Goal: Transaction & Acquisition: Purchase product/service

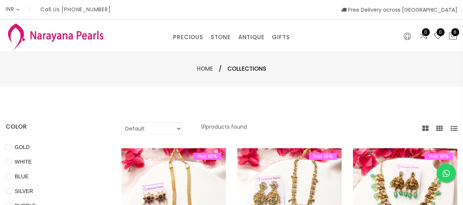
select select "INR"
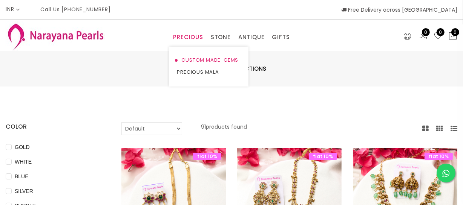
click at [197, 60] on link "CUSTOM MADE-GEMS" at bounding box center [209, 60] width 64 height 12
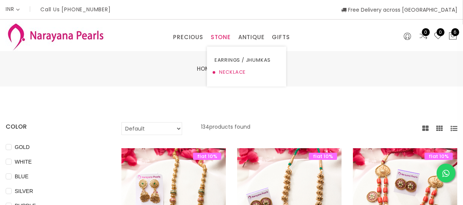
click at [221, 72] on link "NECKLACE" at bounding box center [246, 72] width 64 height 12
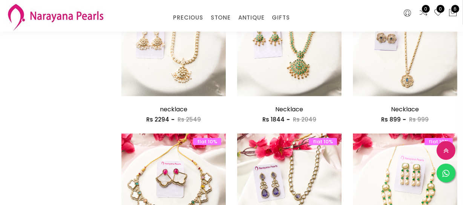
scroll to position [548, 0]
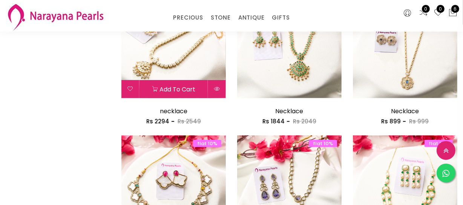
click at [192, 60] on img at bounding box center [173, 46] width 104 height 104
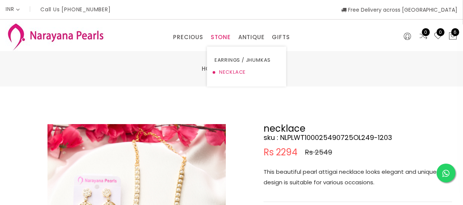
click at [228, 77] on link "NECKLACE" at bounding box center [246, 72] width 64 height 12
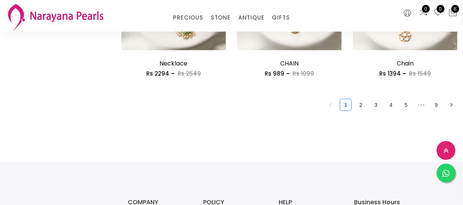
scroll to position [1027, 0]
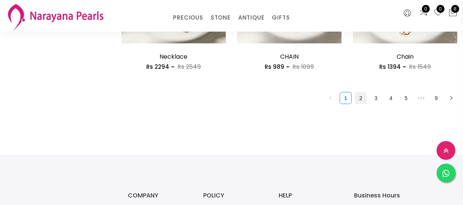
click at [356, 95] on link "2" at bounding box center [360, 98] width 11 height 11
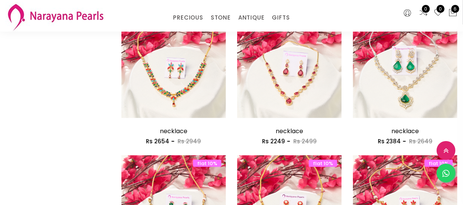
scroll to position [856, 0]
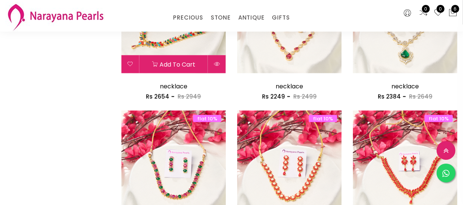
click at [201, 50] on img at bounding box center [173, 21] width 104 height 104
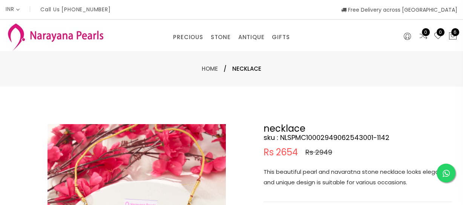
select select "INR"
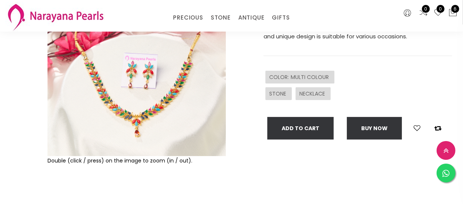
scroll to position [171, 0]
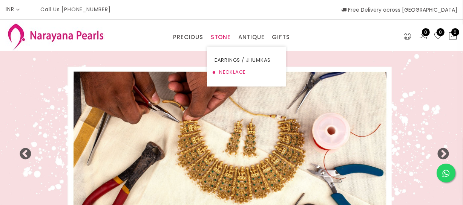
click at [230, 71] on link "NECKLACE" at bounding box center [246, 72] width 64 height 12
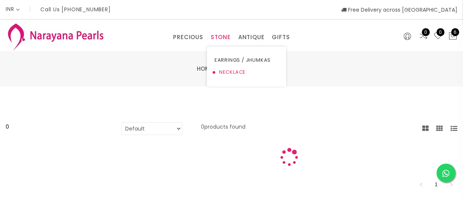
click at [230, 71] on link "NECKLACE" at bounding box center [246, 72] width 64 height 12
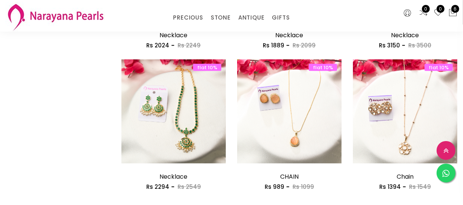
scroll to position [1027, 0]
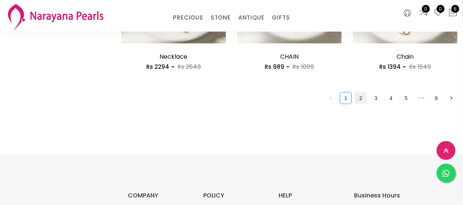
click at [359, 98] on link "2" at bounding box center [360, 98] width 11 height 11
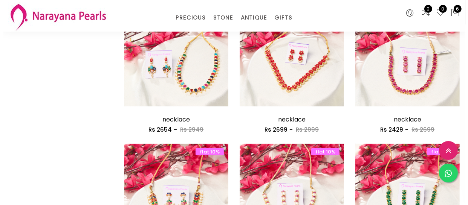
scroll to position [548, 0]
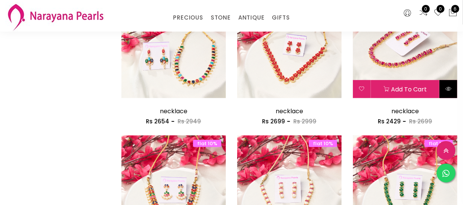
click at [449, 88] on icon at bounding box center [448, 89] width 6 height 6
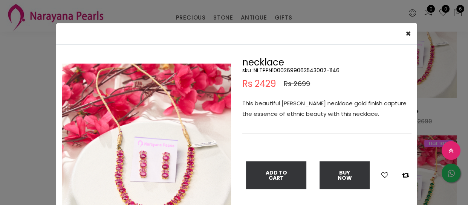
scroll to position [34, 0]
